Goal: Contribute content

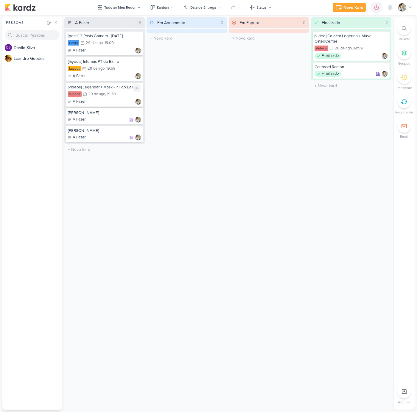
click at [107, 93] on div ", 19:59" at bounding box center [110, 94] width 11 height 4
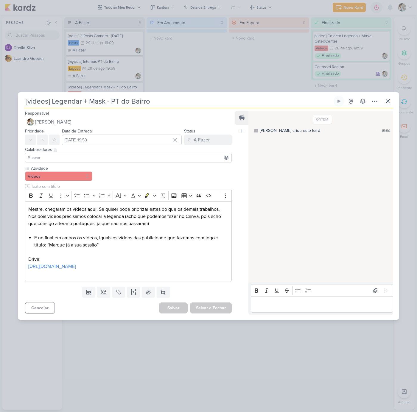
click at [213, 78] on div "[videos] Legendar + Mask - PT do Bairro Criado por [PERSON_NAME]" at bounding box center [208, 206] width 417 height 412
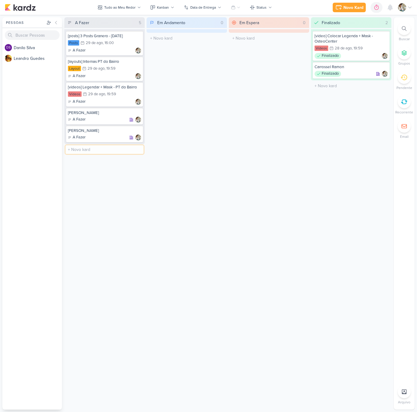
drag, startPoint x: 81, startPoint y: 149, endPoint x: 335, endPoint y: 18, distance: 285.5
click at [287, 120] on div "A Fazer 5 [posts] 3 Posts Granero - [DATE] Posts 29/8 [DATE] 16:00 A Fazer" at bounding box center [227, 213] width 327 height 392
click at [349, 7] on div "Novo Kard" at bounding box center [353, 7] width 20 height 6
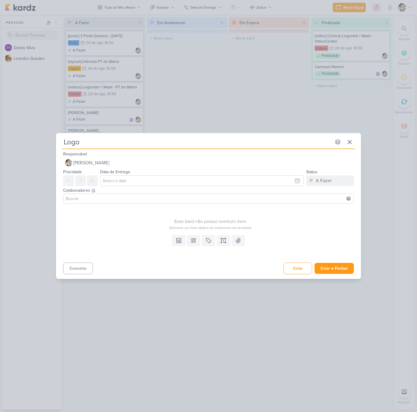
type input "Logo"
type input "Logo Da"
type input "Logo"
type input "Logo [PERSON_NAME]"
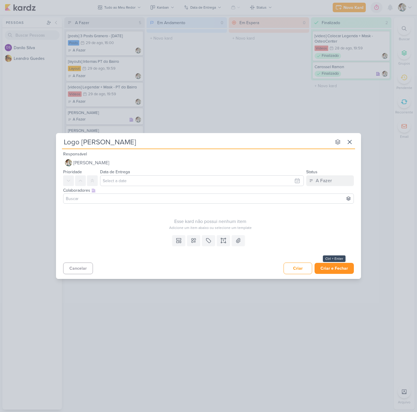
click at [331, 269] on button "Criar e Fechar" at bounding box center [333, 268] width 39 height 11
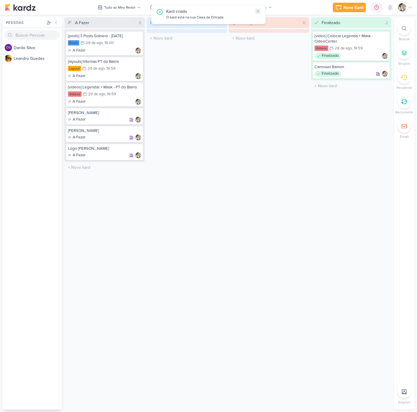
click at [259, 11] on icon at bounding box center [257, 11] width 5 height 5
click at [105, 90] on div "[videos] Legendar + Mask - PT do Bairro Vídeos 29/8 [DATE] 19:59 A Fazer" at bounding box center [104, 94] width 77 height 24
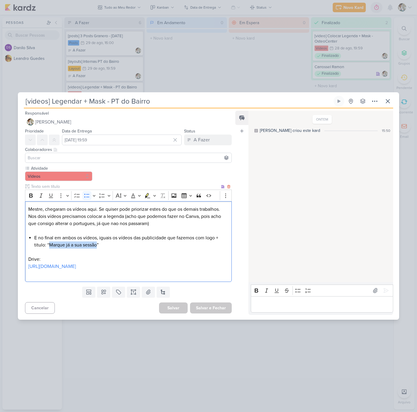
drag, startPoint x: 49, startPoint y: 246, endPoint x: 96, endPoint y: 245, distance: 47.3
click at [96, 245] on li "E no final em ambos os vídeos, iguais os vídeos das publicidade que fazemos com…" at bounding box center [131, 241] width 194 height 14
copy li "Marque já a sua sessão"
click at [206, 139] on div "A Fazer" at bounding box center [201, 139] width 16 height 7
click at [199, 164] on div "Finalizado" at bounding box center [199, 163] width 18 height 6
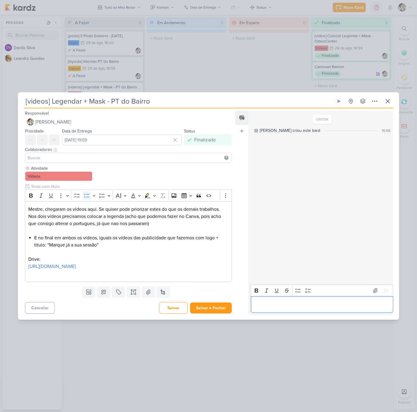
click at [268, 304] on p "Editor editing area: main" at bounding box center [322, 304] width 136 height 7
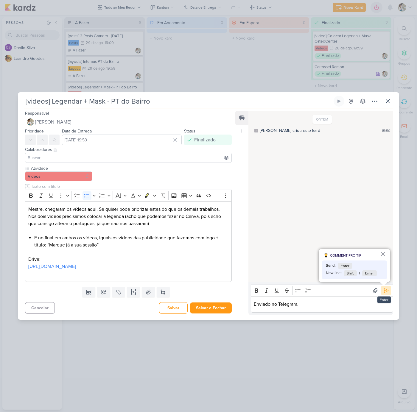
click at [383, 290] on icon at bounding box center [386, 291] width 6 height 6
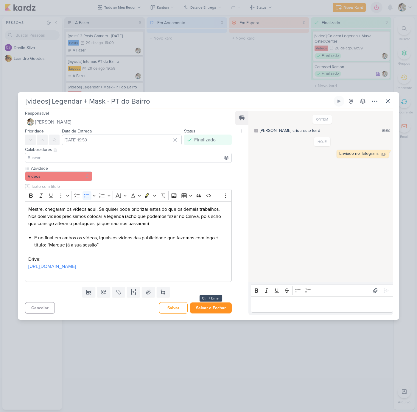
click at [214, 308] on button "Salvar e Fechar" at bounding box center [211, 307] width 42 height 11
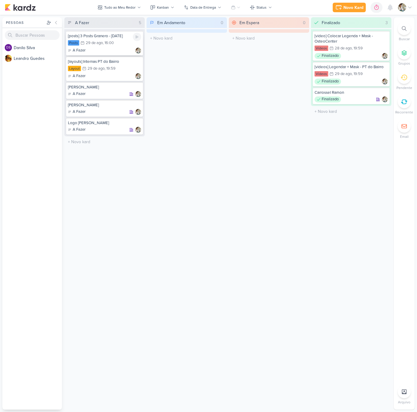
click at [111, 46] on div "Posts 29/8 [DATE] 16:00" at bounding box center [104, 43] width 73 height 7
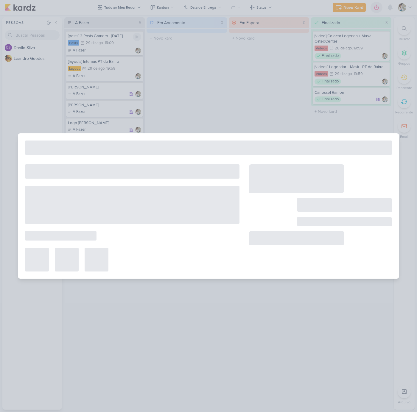
type input "[posts] 3 Posts Granero - [DATE]"
type input "[DATE] 16:00"
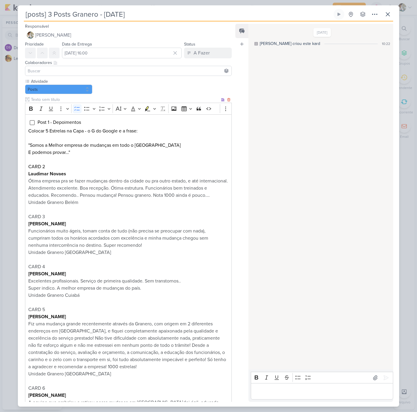
click at [65, 147] on p ""Somos a Melhor empresa de mudanças em todo o [GEOGRAPHIC_DATA]" at bounding box center [128, 145] width 200 height 7
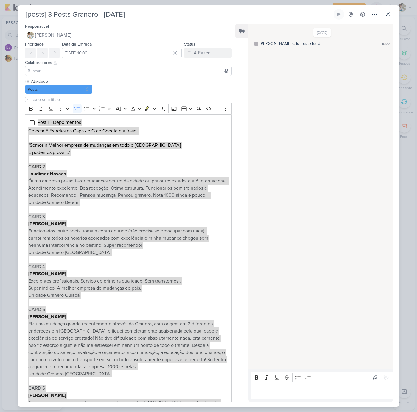
click at [81, 199] on p "Ótima empresa pra se fazer mudanças dentro da cidade ou pra outro estado, e até…" at bounding box center [128, 187] width 200 height 21
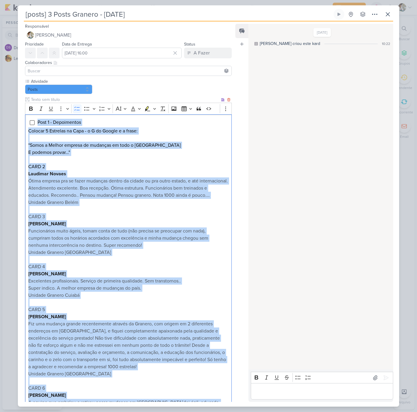
copy div "Lore 7 - Ipsumdolors Ametcon 0 Adipisci el Sedd - e T in Utlabo e d magna: "Ali…"
